Goal: Task Accomplishment & Management: Manage account settings

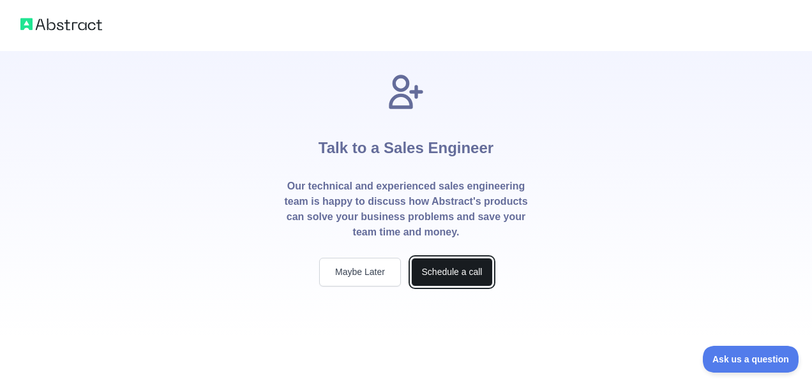
click at [439, 272] on button "Schedule a call" at bounding box center [452, 272] width 82 height 29
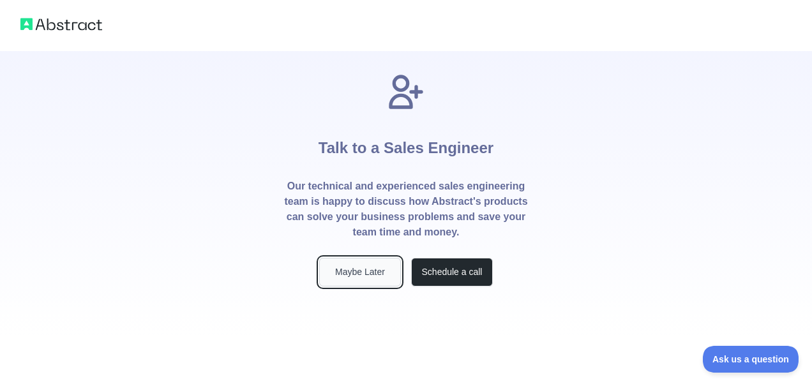
click at [374, 281] on button "Maybe Later" at bounding box center [360, 272] width 82 height 29
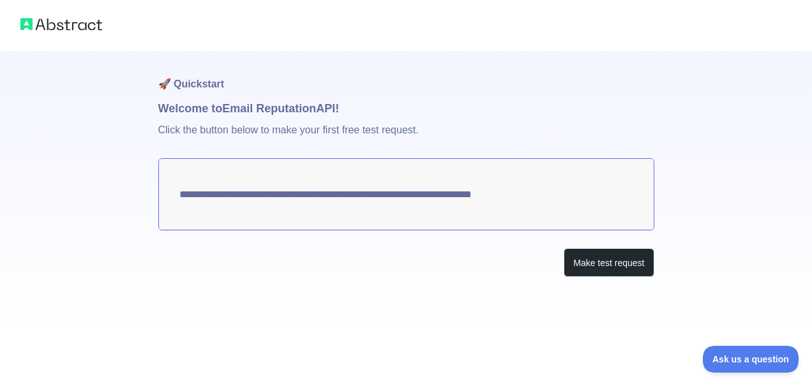
click at [259, 199] on textarea "**********" at bounding box center [406, 194] width 496 height 72
click at [614, 262] on button "Make test request" at bounding box center [609, 262] width 90 height 29
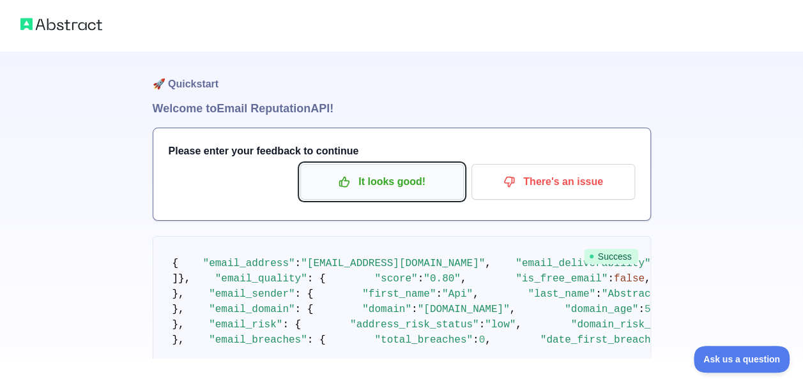
click at [398, 192] on p "It looks good!" at bounding box center [382, 182] width 144 height 22
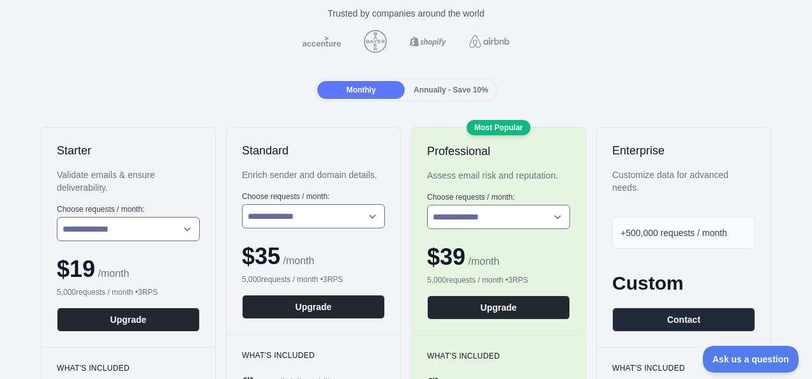
scroll to position [128, 0]
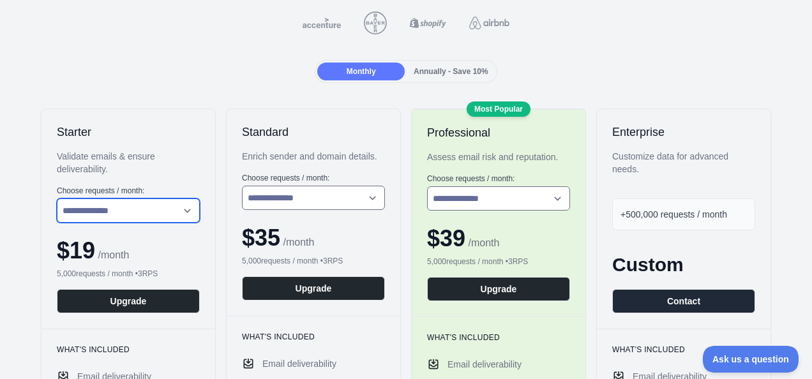
click at [167, 212] on select "**********" at bounding box center [128, 211] width 143 height 24
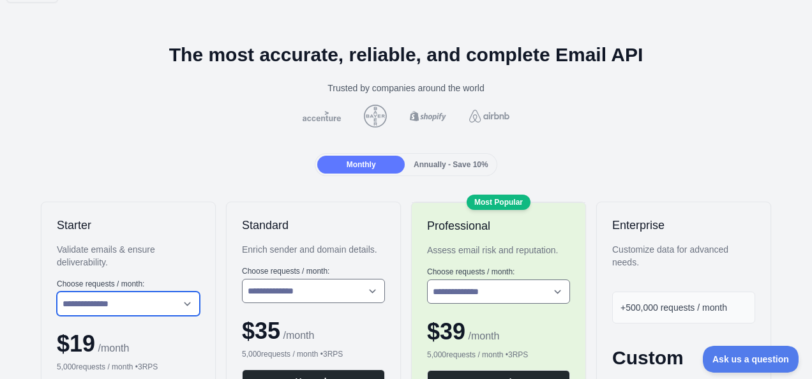
scroll to position [0, 0]
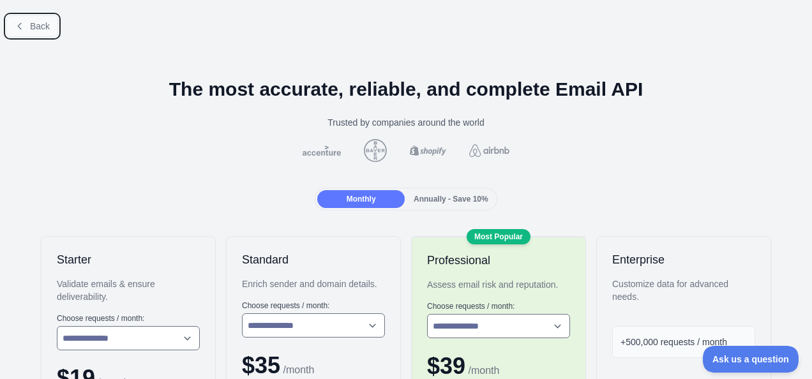
click at [32, 31] on span "Back" at bounding box center [40, 26] width 20 height 10
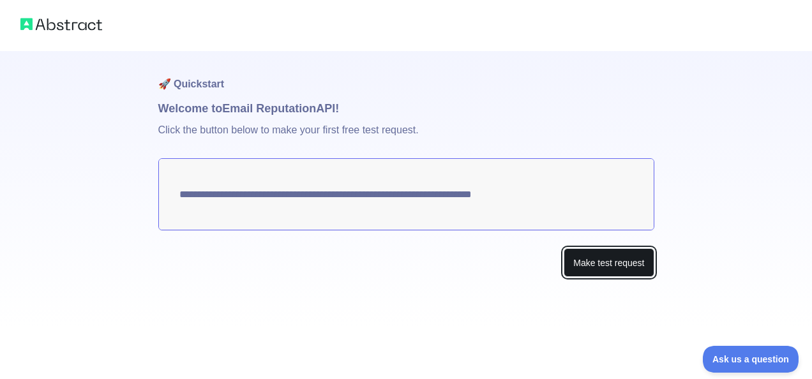
click at [643, 268] on button "Make test request" at bounding box center [609, 262] width 90 height 29
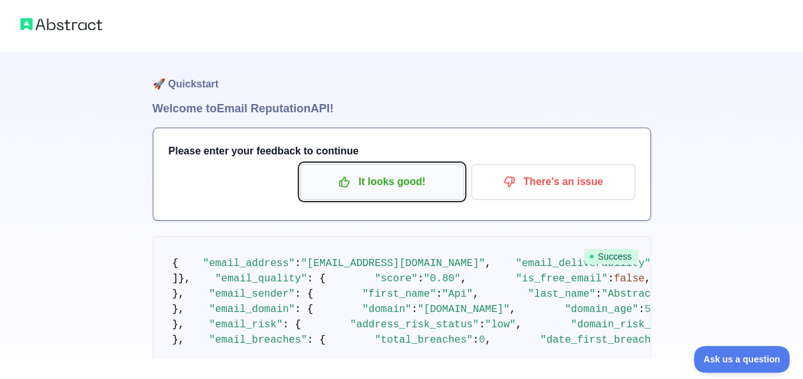
click at [418, 190] on p "It looks good!" at bounding box center [382, 182] width 144 height 22
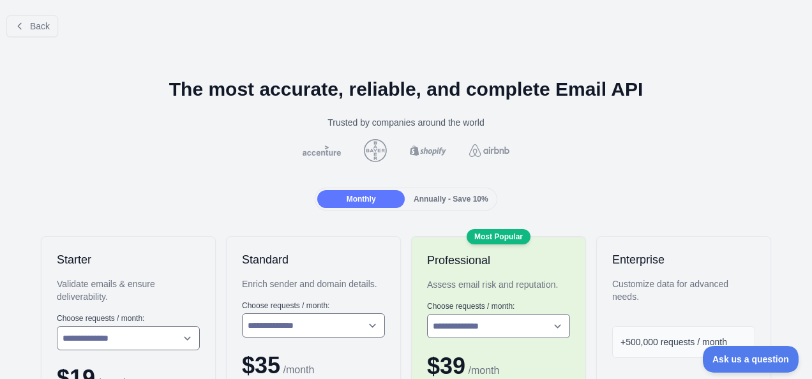
click at [18, 10] on div "Back" at bounding box center [406, 26] width 812 height 42
click at [20, 19] on button "Back" at bounding box center [32, 26] width 52 height 22
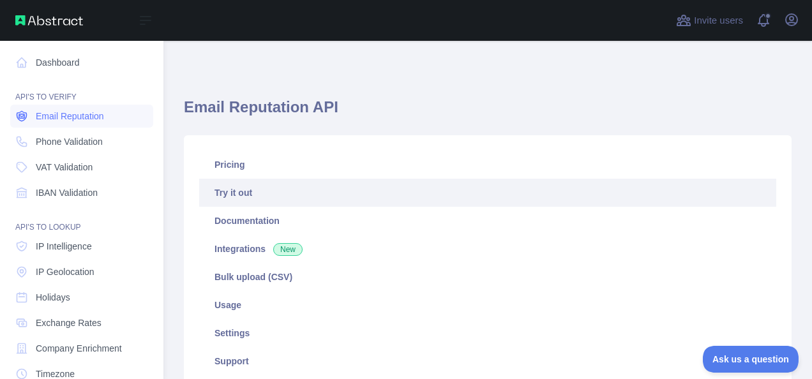
click at [62, 118] on span "Email Reputation" at bounding box center [70, 116] width 68 height 13
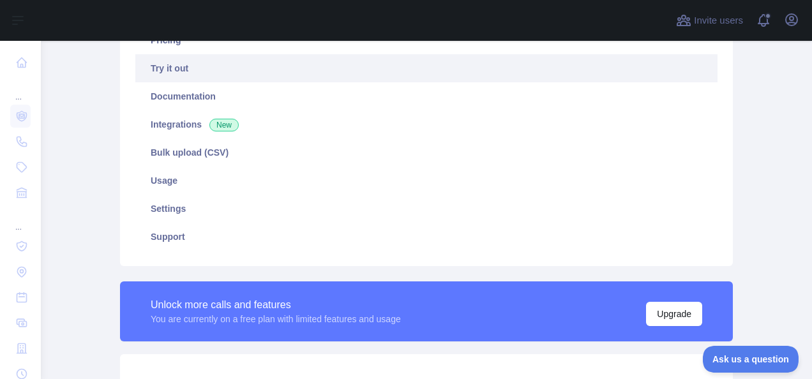
scroll to position [128, 0]
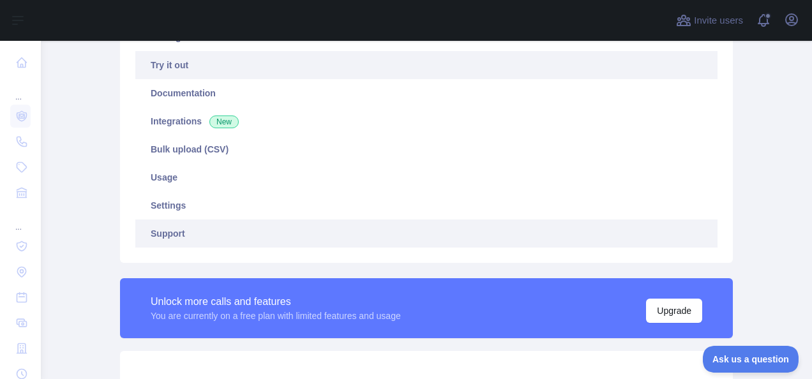
click at [169, 230] on link "Support" at bounding box center [426, 234] width 582 height 28
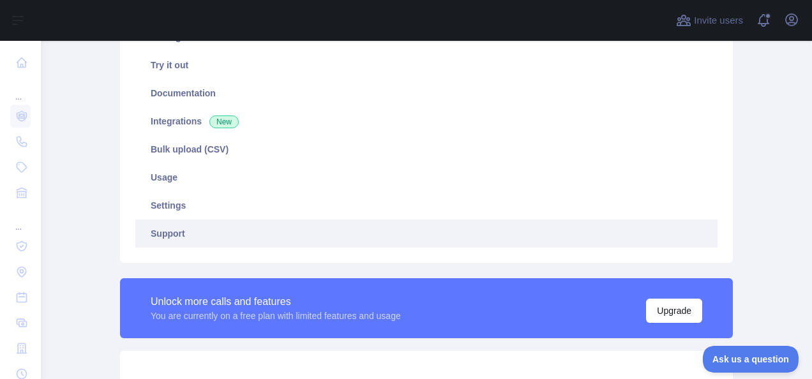
click at [171, 241] on link "Support" at bounding box center [426, 234] width 582 height 28
click at [799, 25] on icon "button" at bounding box center [791, 19] width 15 height 15
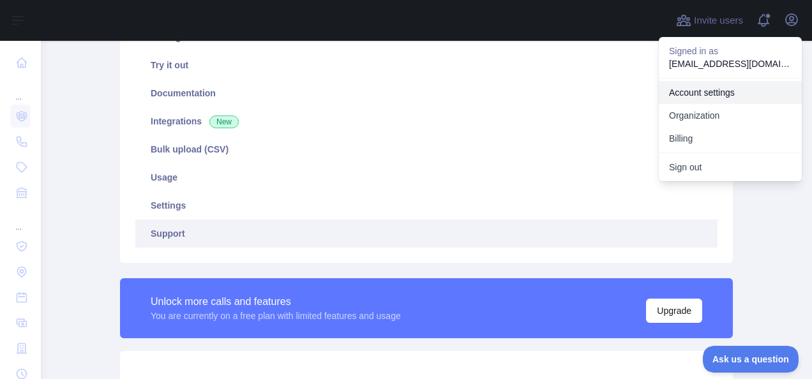
click at [720, 88] on link "Account settings" at bounding box center [730, 92] width 143 height 23
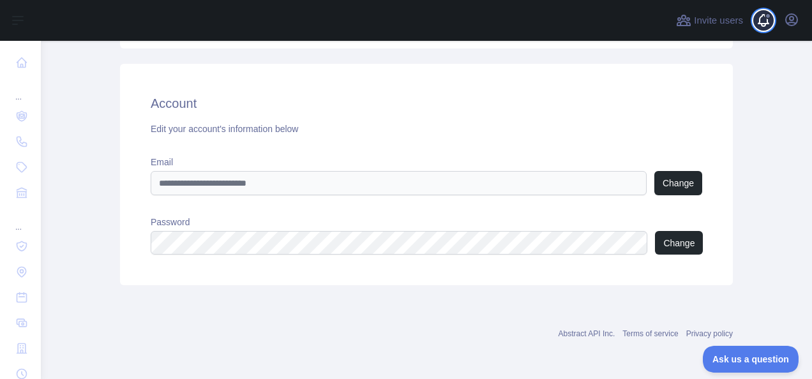
click at [769, 18] on span at bounding box center [768, 16] width 6 height 6
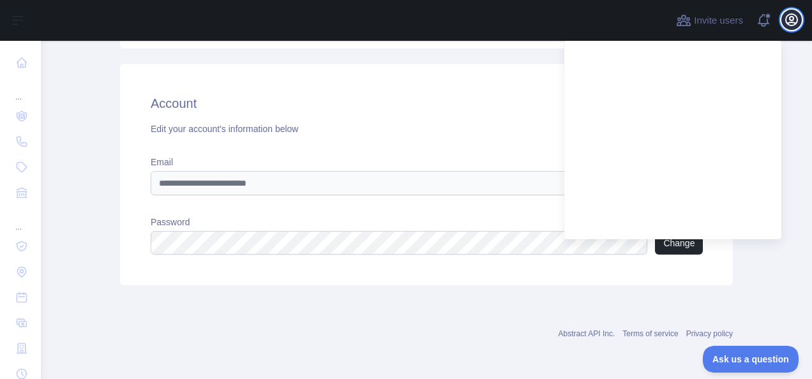
click at [789, 15] on icon "button" at bounding box center [791, 19] width 15 height 15
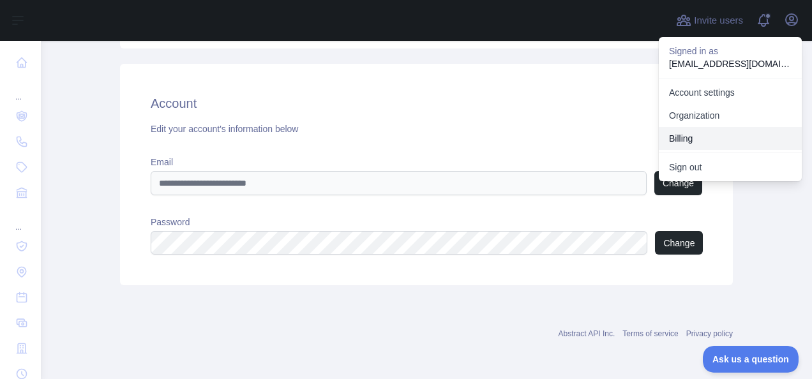
click at [698, 138] on button "Billing" at bounding box center [730, 138] width 143 height 23
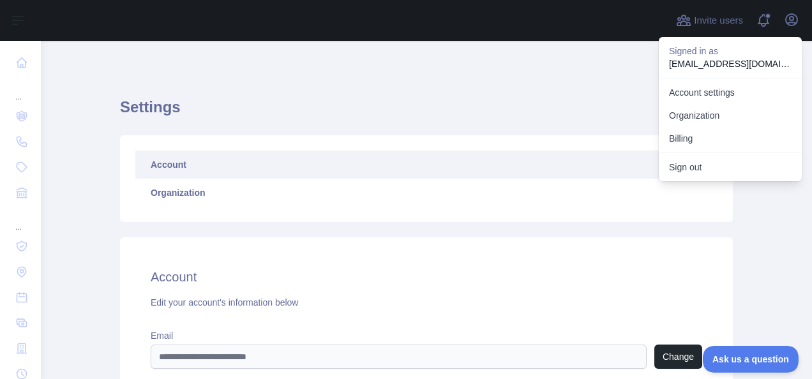
scroll to position [174, 0]
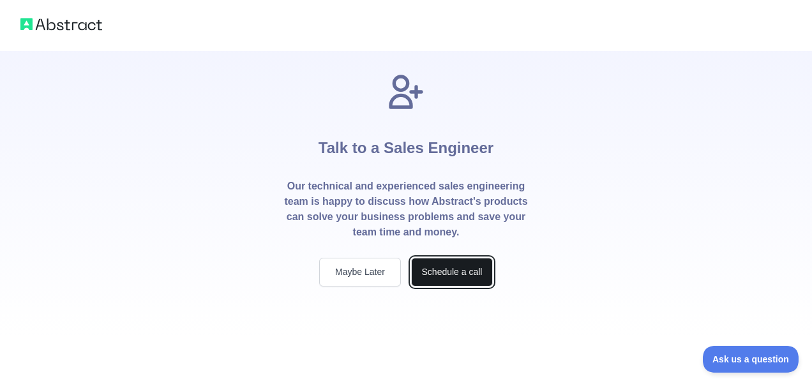
click at [441, 276] on button "Schedule a call" at bounding box center [452, 272] width 82 height 29
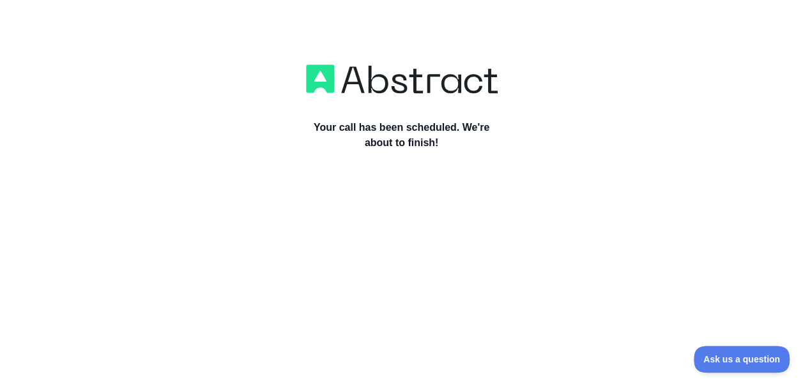
scroll to position [64, 0]
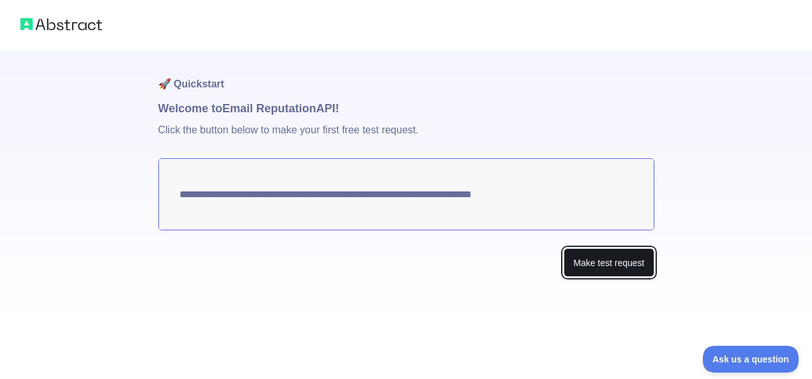
click at [623, 263] on button "Make test request" at bounding box center [609, 262] width 90 height 29
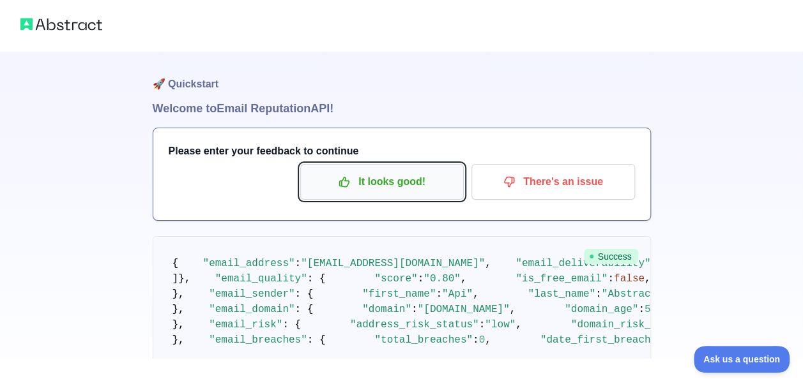
click at [406, 188] on p "It looks good!" at bounding box center [382, 182] width 144 height 22
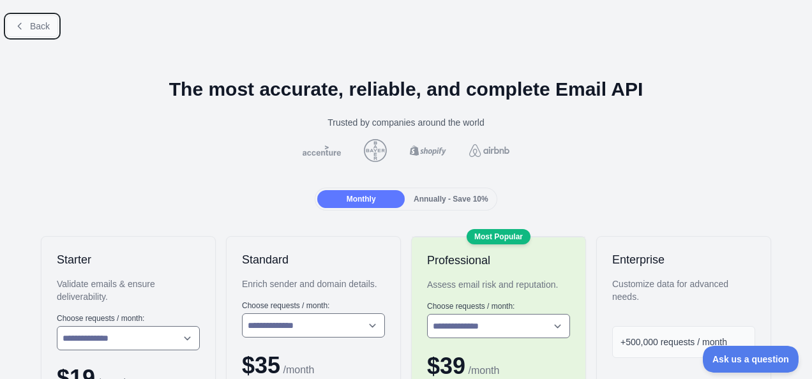
click at [37, 29] on span "Back" at bounding box center [40, 26] width 20 height 10
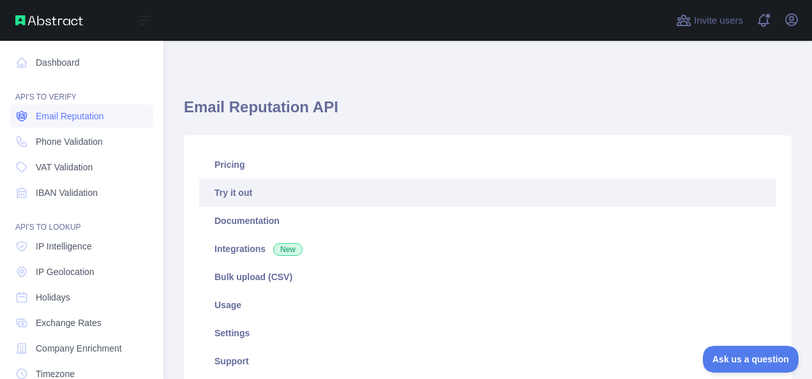
click at [63, 111] on span "Email Reputation" at bounding box center [70, 116] width 68 height 13
click at [53, 63] on link "Dashboard" at bounding box center [81, 62] width 143 height 23
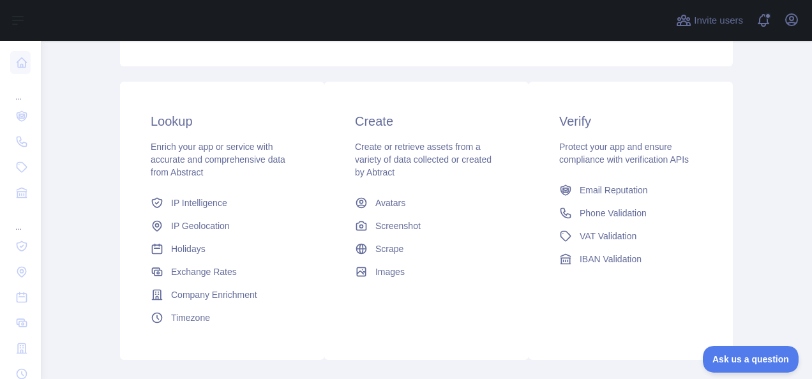
scroll to position [1, 0]
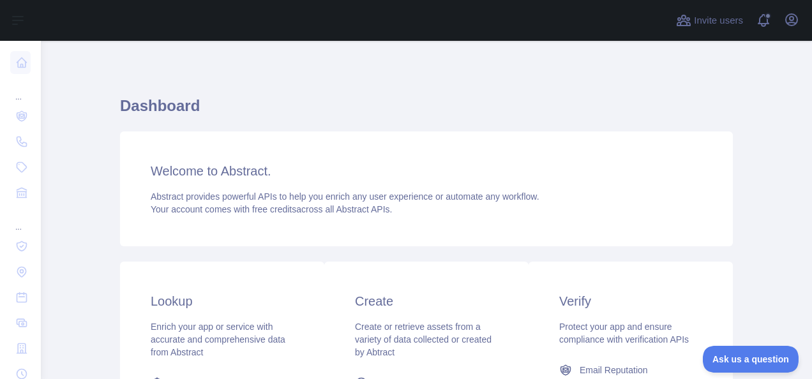
click at [798, 10] on div "Open user menu" at bounding box center [791, 21] width 20 height 22
click at [792, 20] on icon "button" at bounding box center [791, 19] width 11 height 11
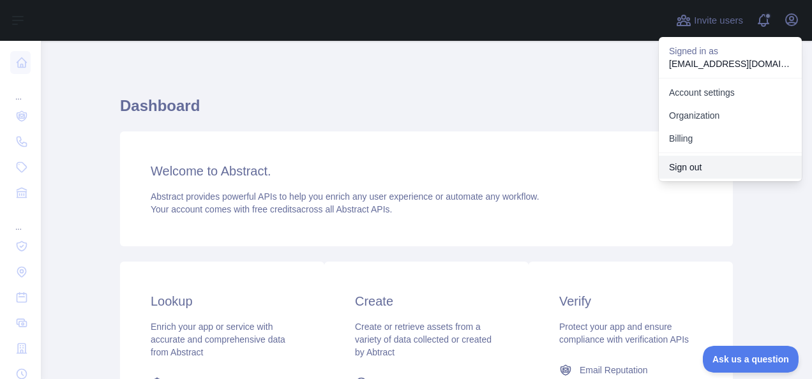
click at [713, 158] on button "Sign out" at bounding box center [730, 167] width 143 height 23
